Goal: Transaction & Acquisition: Purchase product/service

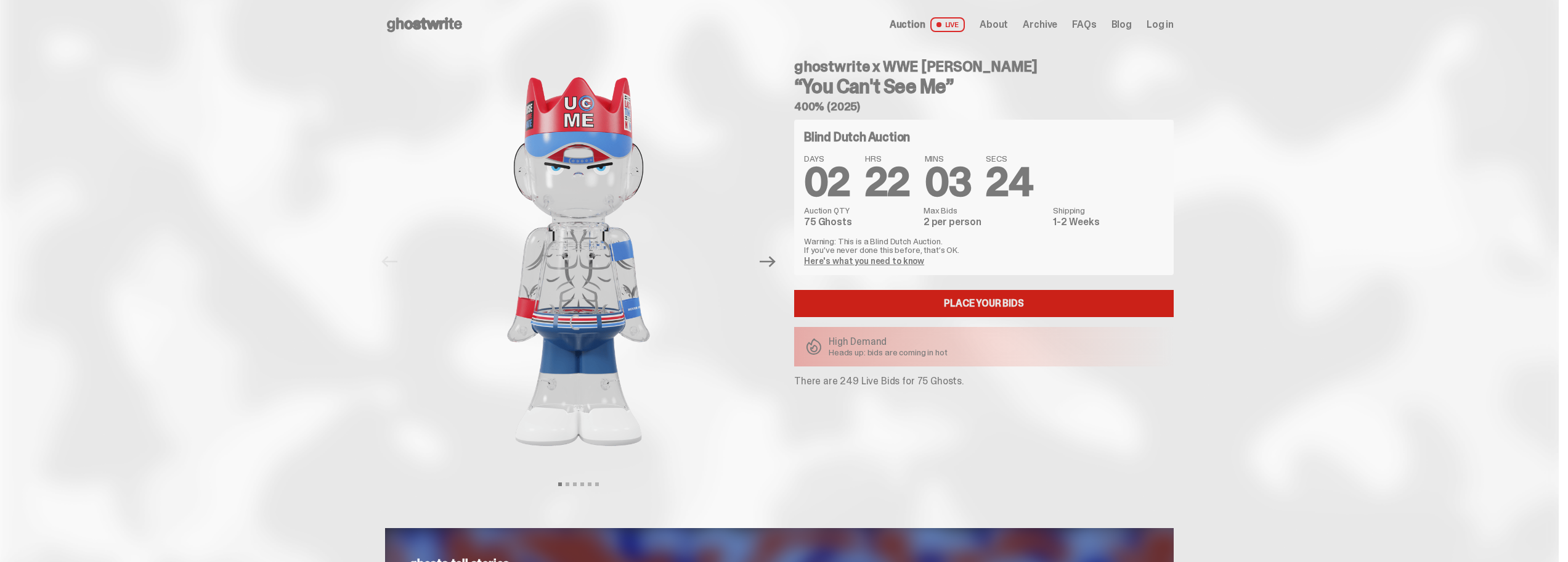
click at [980, 302] on link "Place your Bids" at bounding box center [983, 303] width 379 height 27
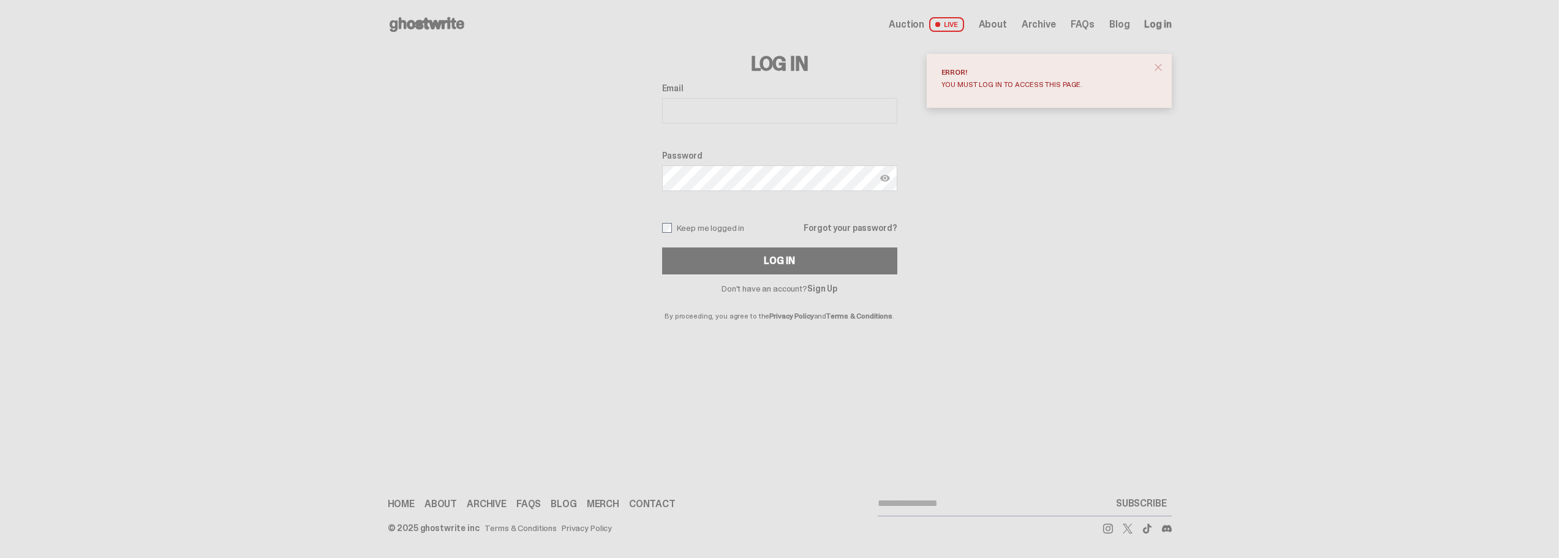
click at [730, 114] on input "Email" at bounding box center [780, 111] width 235 height 25
click at [732, 113] on input "Email" at bounding box center [780, 111] width 235 height 25
click at [919, 28] on span "Auction" at bounding box center [906, 24] width 35 height 10
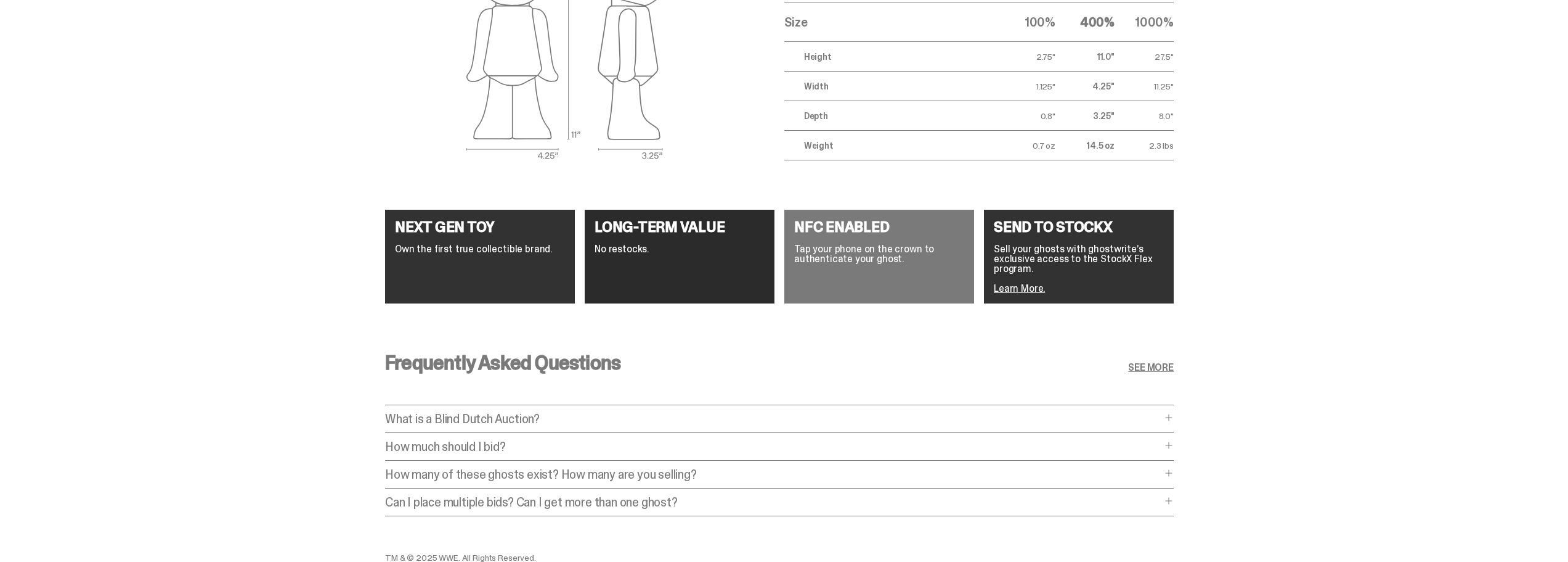
scroll to position [2258, 0]
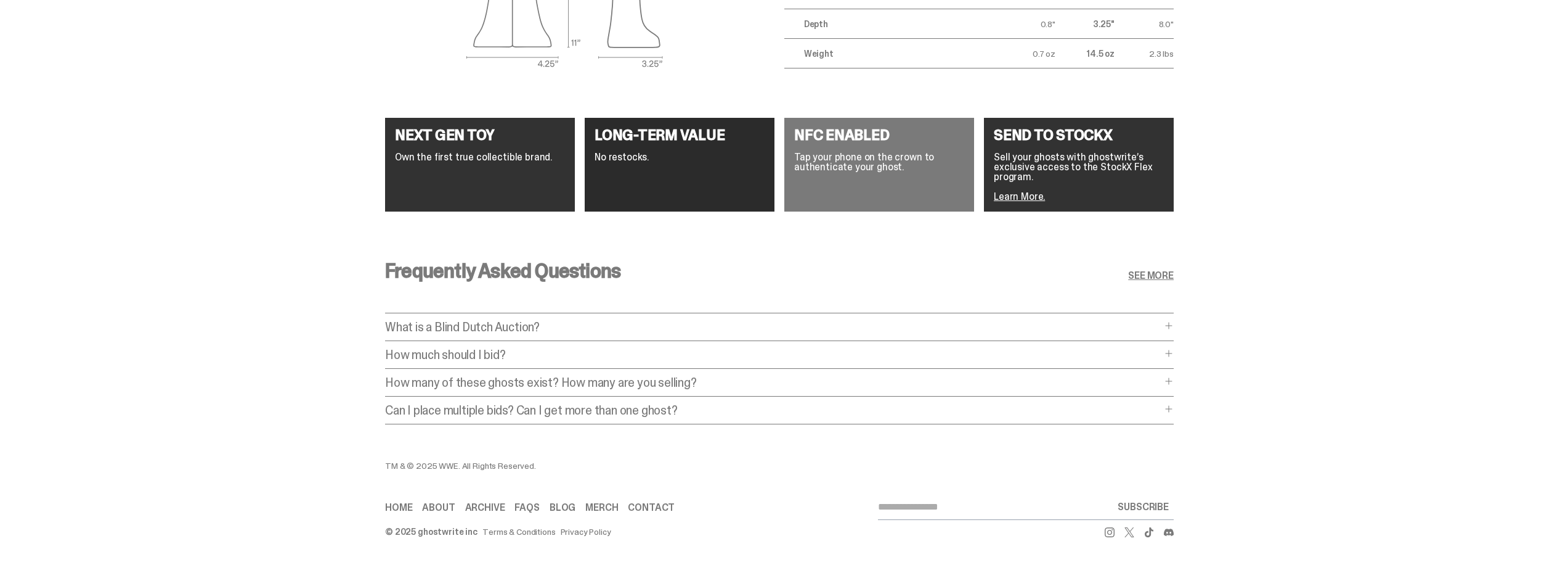
click at [790, 321] on p "What is a Blind Dutch Auction?" at bounding box center [773, 327] width 776 height 13
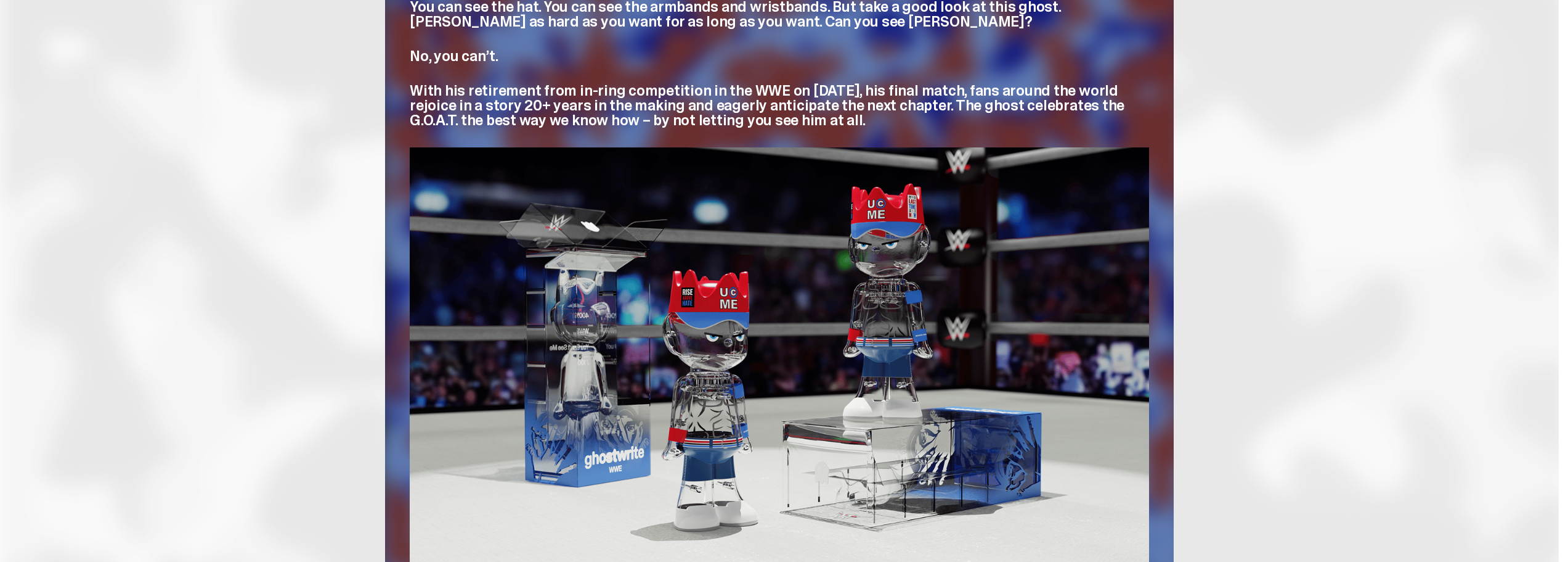
scroll to position [593, 0]
